Goal: Task Accomplishment & Management: Complete application form

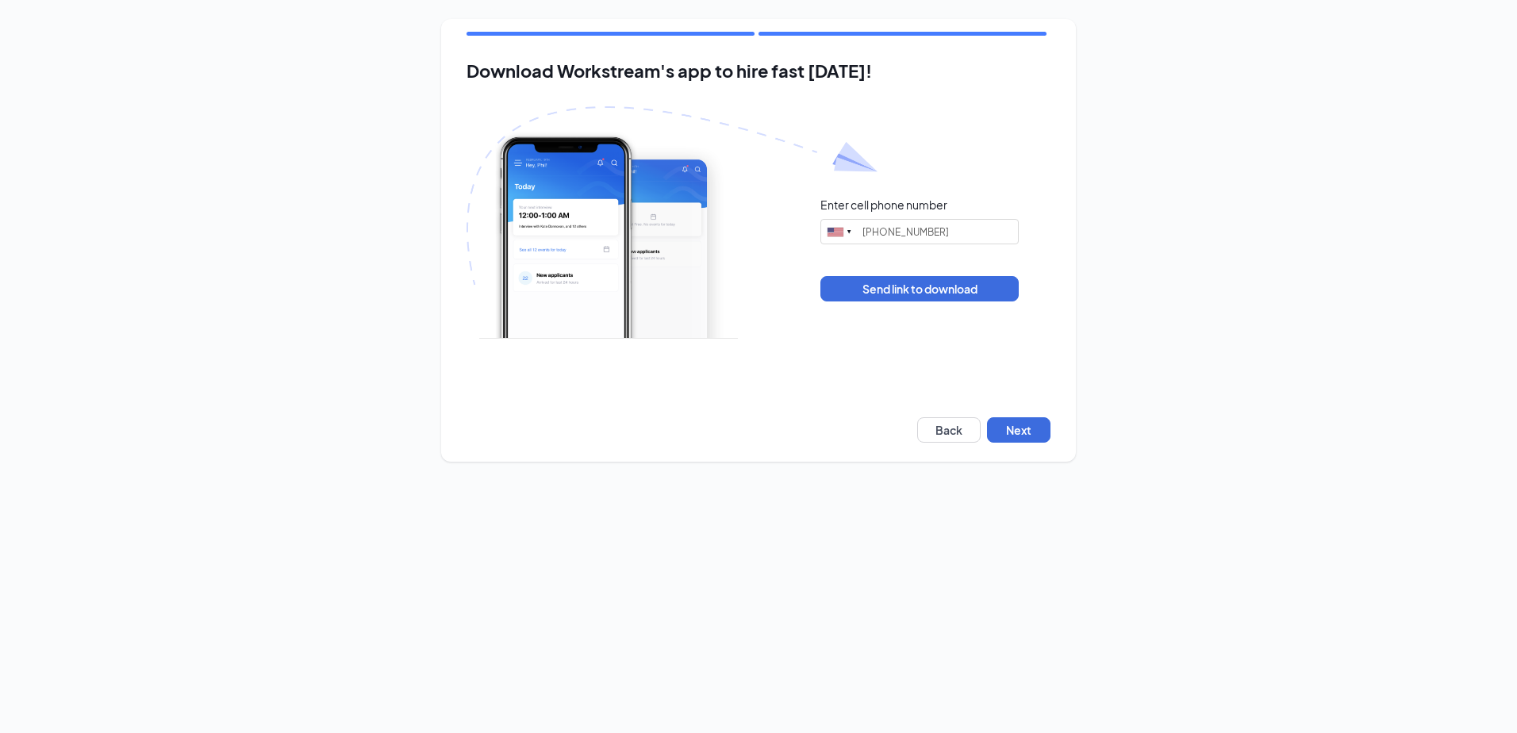
type input "[PHONE_NUMBER]"
click at [1034, 434] on button "Next" at bounding box center [1018, 429] width 63 height 25
